Goal: Information Seeking & Learning: Learn about a topic

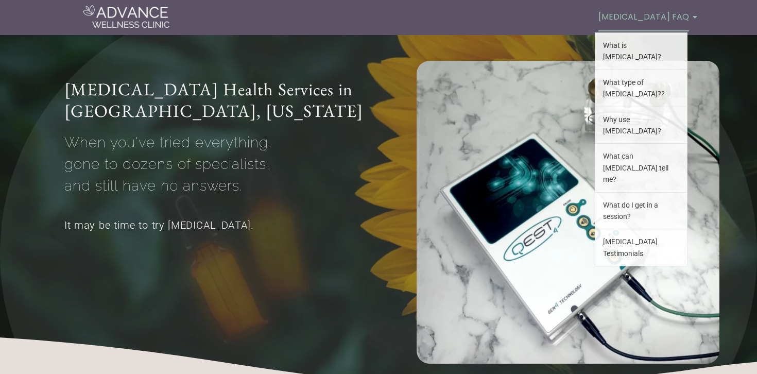
click at [694, 16] on icon at bounding box center [695, 16] width 5 height 7
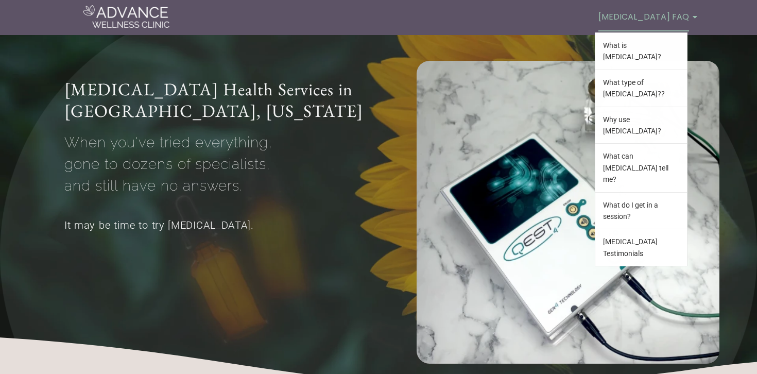
click at [694, 18] on icon at bounding box center [695, 16] width 5 height 7
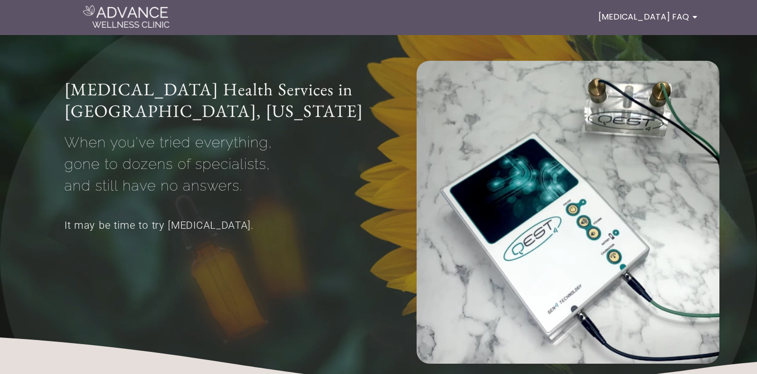
click at [694, 18] on icon at bounding box center [695, 16] width 5 height 7
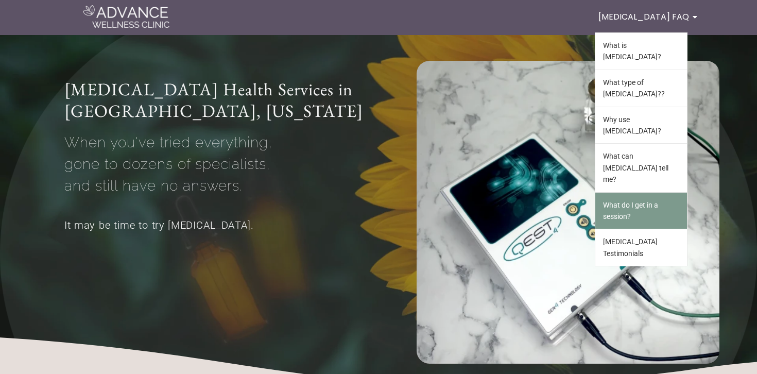
click at [637, 193] on link "What do I get in a session?" at bounding box center [642, 211] width 92 height 37
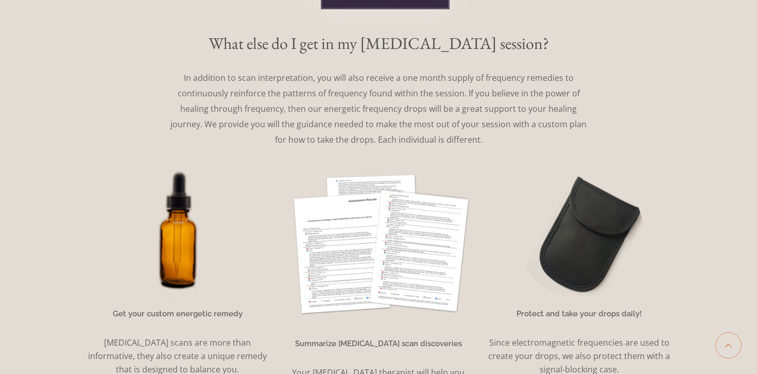
scroll to position [1852, 0]
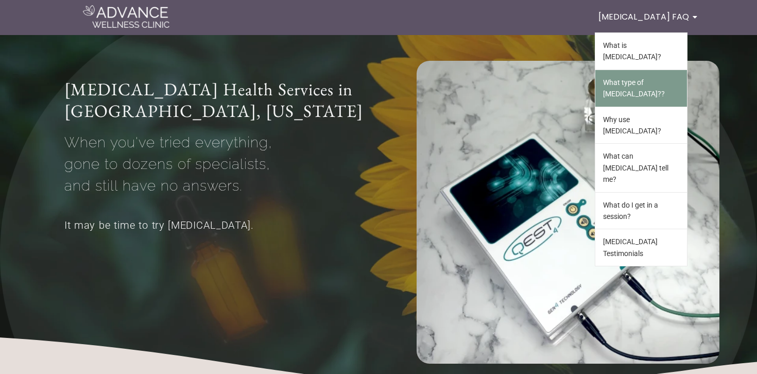
click at [659, 81] on link "What type of [MEDICAL_DATA]??" at bounding box center [642, 88] width 92 height 37
